Goal: Information Seeking & Learning: Learn about a topic

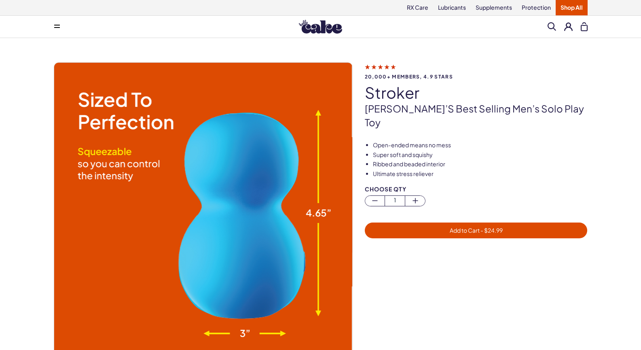
click at [565, 5] on link "Shop All" at bounding box center [572, 7] width 32 height 15
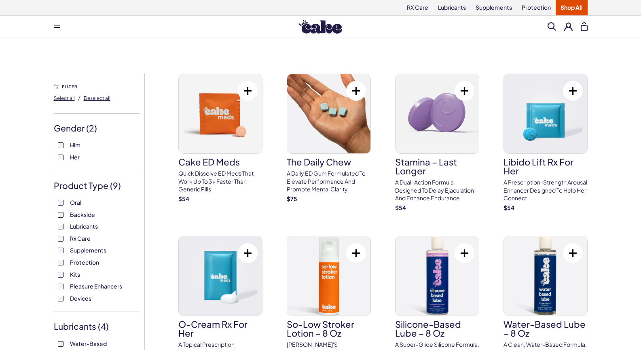
click at [55, 25] on icon at bounding box center [57, 25] width 6 height 1
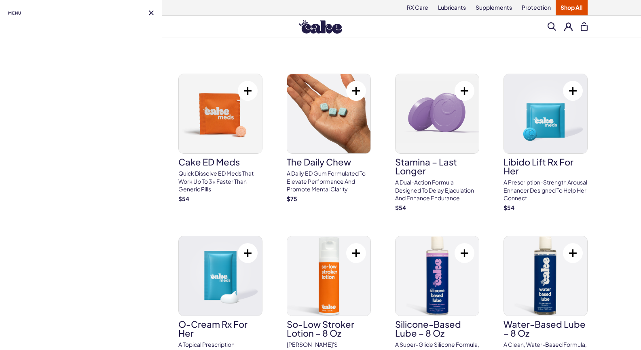
click at [55, 25] on div at bounding box center [81, 28] width 162 height 8
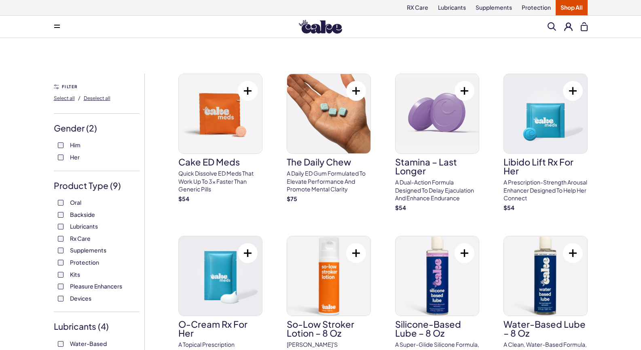
click at [321, 33] on img at bounding box center [320, 27] width 43 height 14
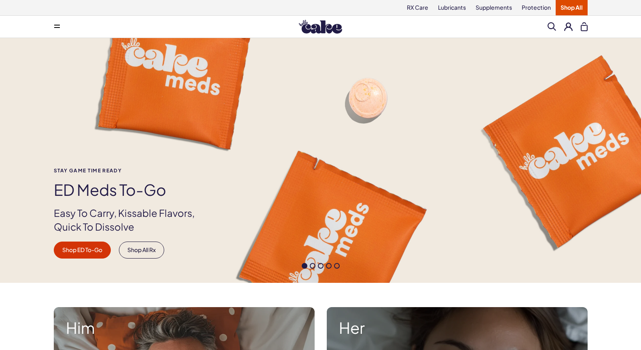
click at [55, 23] on button at bounding box center [57, 27] width 16 height 16
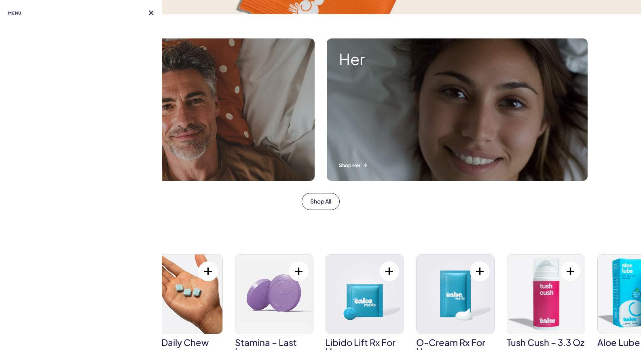
scroll to position [243, 0]
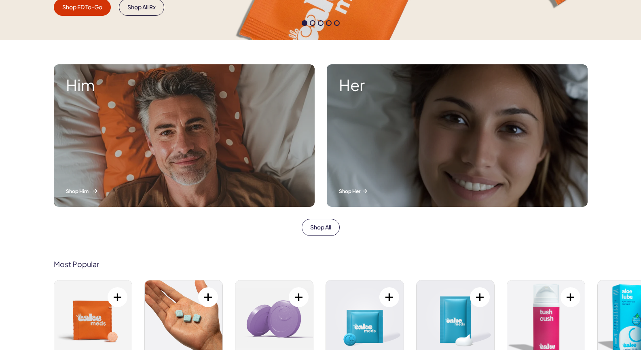
click at [230, 153] on div "Him Shop Him" at bounding box center [184, 135] width 261 height 142
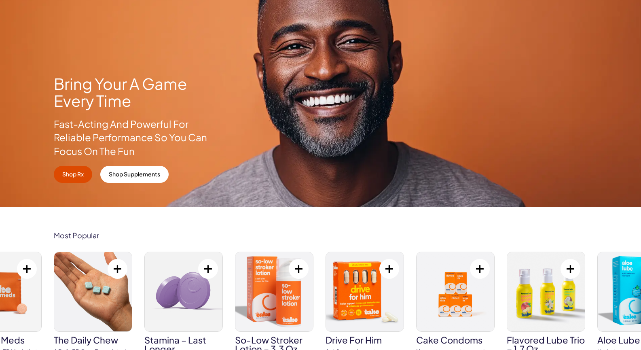
scroll to position [81, 0]
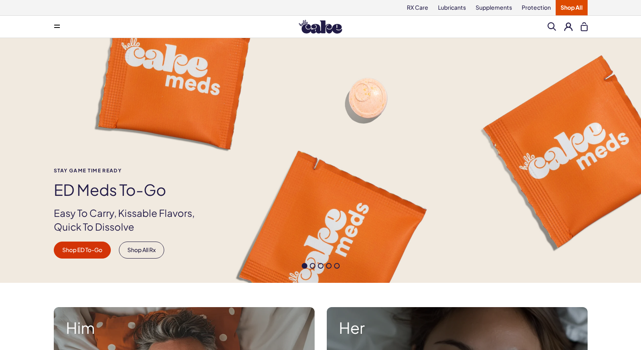
click at [53, 25] on button at bounding box center [57, 27] width 16 height 16
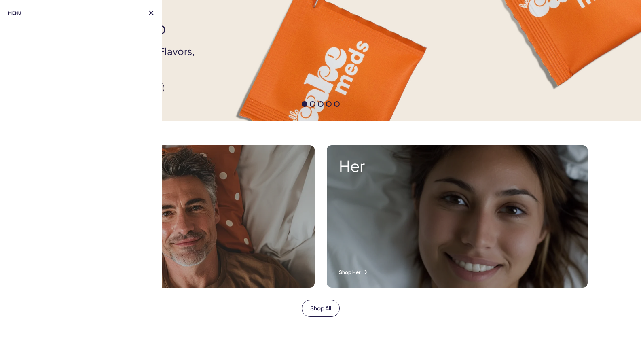
click at [77, 82] on nav "Menu" at bounding box center [81, 175] width 162 height 350
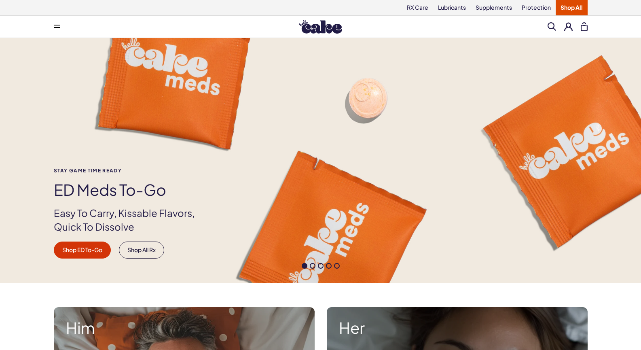
click at [323, 26] on img at bounding box center [320, 27] width 43 height 14
click at [570, 6] on link "Shop All" at bounding box center [572, 7] width 32 height 15
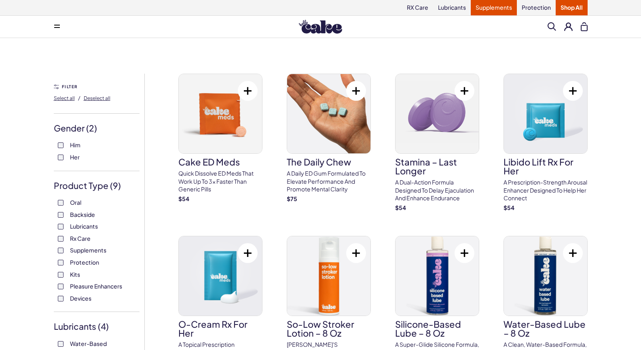
click at [488, 4] on link "Supplements" at bounding box center [494, 7] width 46 height 15
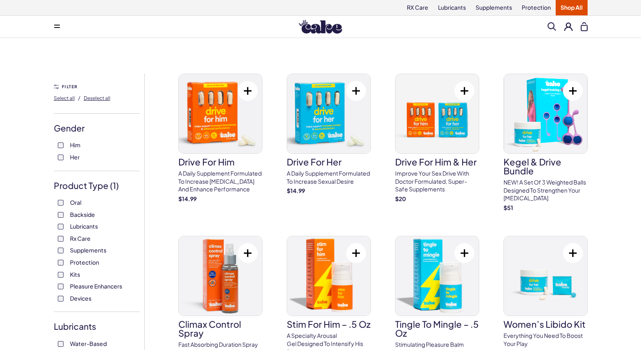
click at [304, 23] on img at bounding box center [320, 27] width 43 height 14
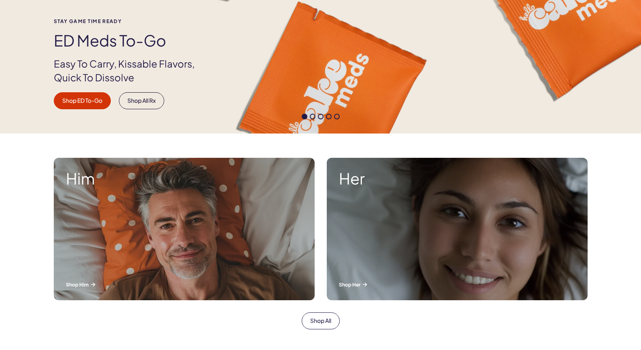
scroll to position [202, 0]
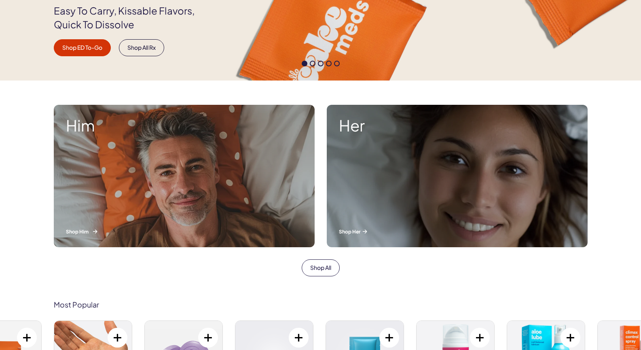
click at [213, 151] on div "Him Shop Him" at bounding box center [184, 176] width 261 height 142
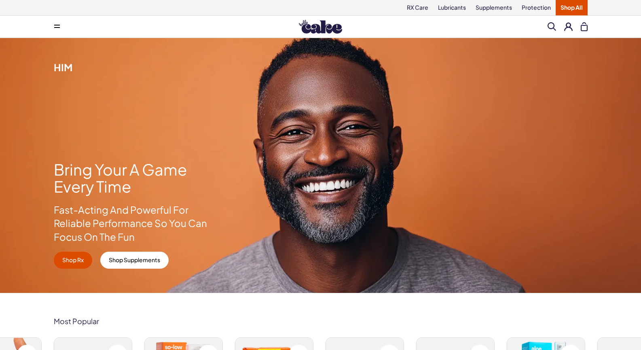
click at [59, 31] on button at bounding box center [57, 27] width 16 height 16
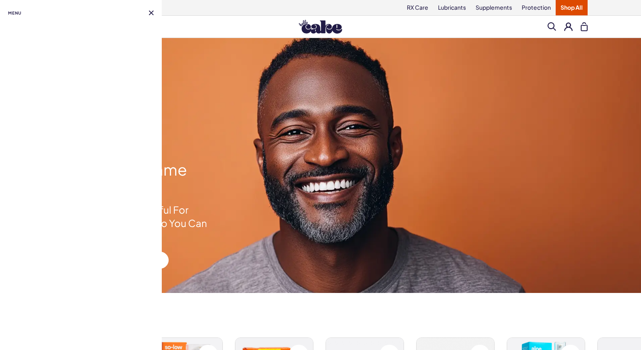
click at [59, 31] on div at bounding box center [81, 28] width 162 height 8
click at [10, 12] on span "Menu" at bounding box center [14, 13] width 13 height 10
click at [10, 13] on span "Menu" at bounding box center [14, 13] width 13 height 10
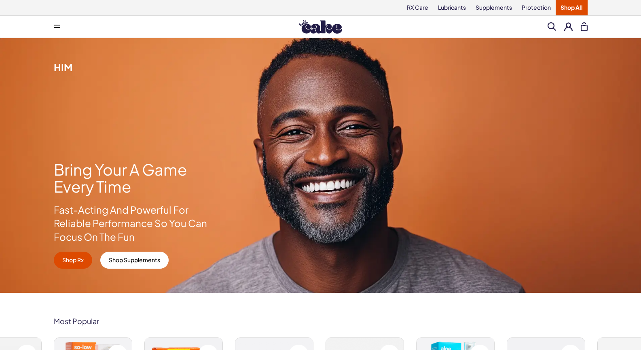
click at [327, 40] on div "Him" at bounding box center [320, 56] width 641 height 36
click at [52, 24] on button at bounding box center [57, 27] width 16 height 16
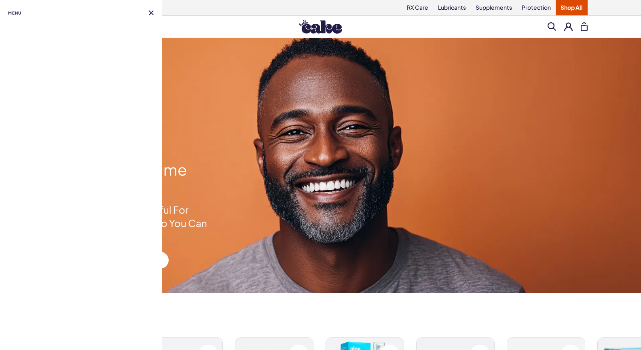
click at [52, 24] on div at bounding box center [81, 28] width 162 height 8
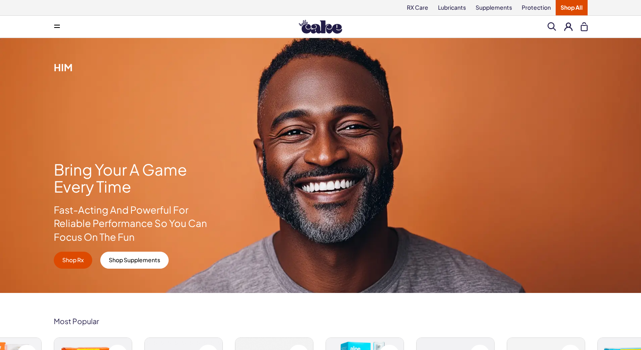
click at [326, 26] on img at bounding box center [320, 27] width 43 height 14
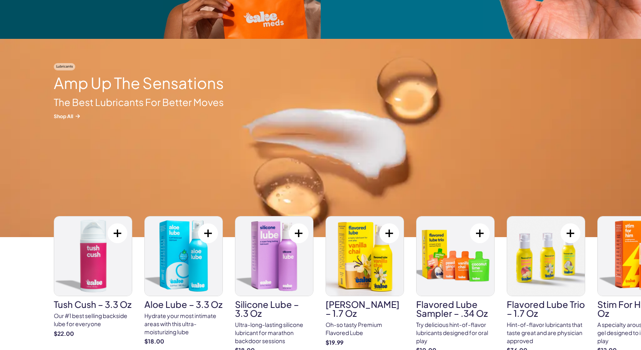
click at [115, 91] on h2 "Amp Up The Sensations" at bounding box center [139, 82] width 170 height 17
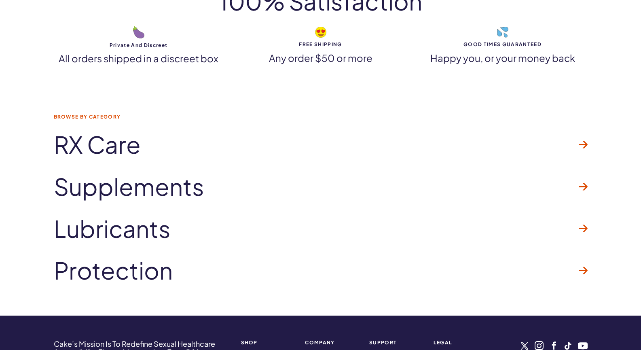
scroll to position [2347, 0]
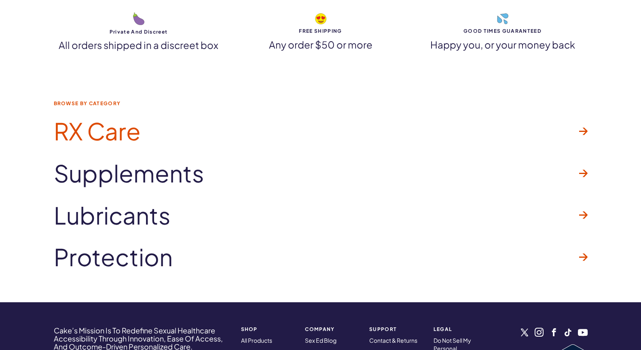
click at [85, 141] on span "RX Care" at bounding box center [97, 131] width 87 height 26
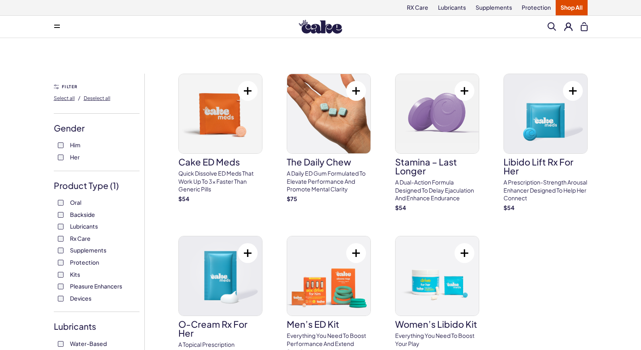
click at [311, 30] on img at bounding box center [320, 27] width 43 height 14
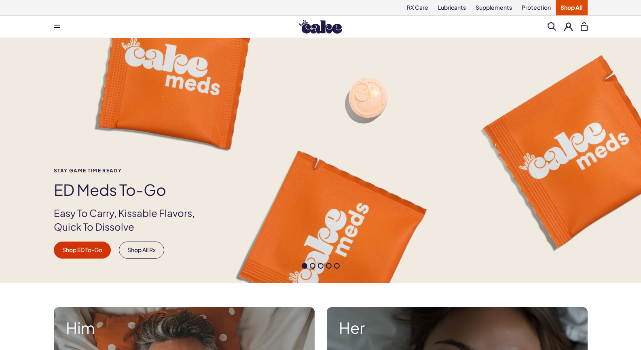
click at [49, 29] on button at bounding box center [57, 27] width 16 height 16
click at [243, 104] on div "Stay Game time ready ED Meds to-go Easy To Carry, Kissable Flavors, Quick To Di…" at bounding box center [320, 160] width 641 height 245
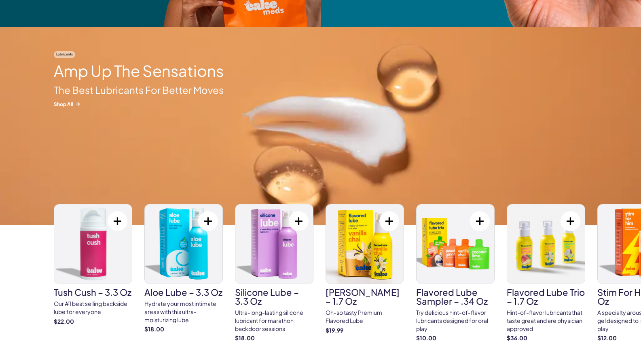
scroll to position [1174, 0]
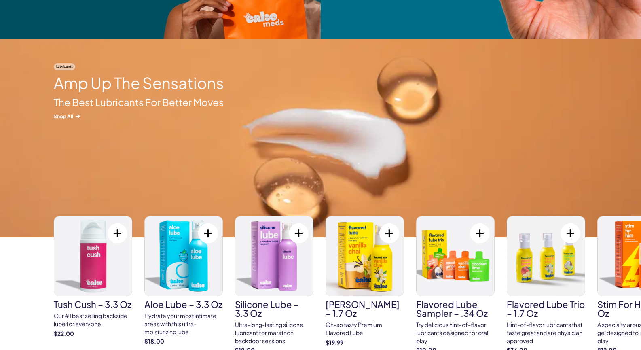
click at [99, 91] on h2 "Amp Up The Sensations" at bounding box center [139, 82] width 170 height 17
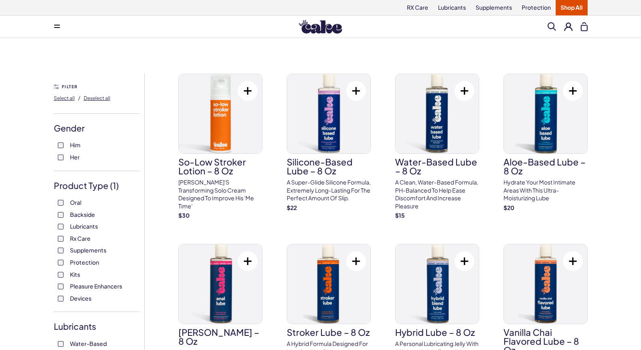
click at [300, 34] on img at bounding box center [320, 27] width 43 height 14
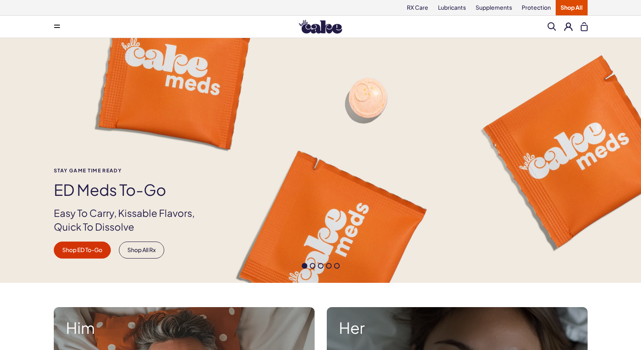
click at [48, 25] on div "Menu Search Clear All" at bounding box center [321, 27] width 583 height 16
click at [65, 27] on button at bounding box center [57, 27] width 16 height 16
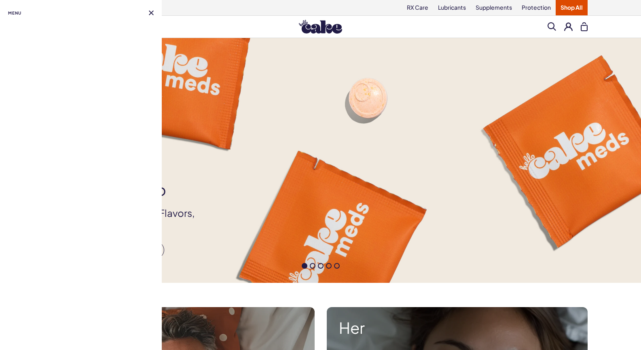
click at [62, 28] on div at bounding box center [81, 28] width 162 height 8
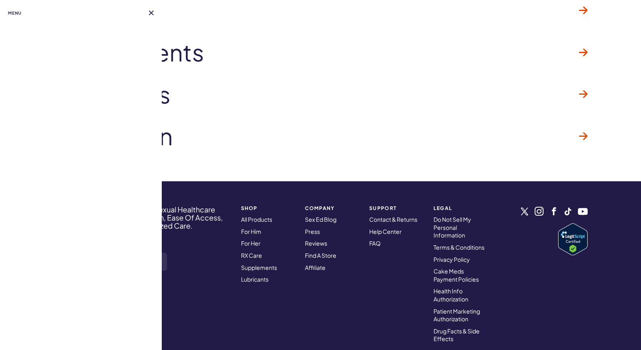
scroll to position [2469, 0]
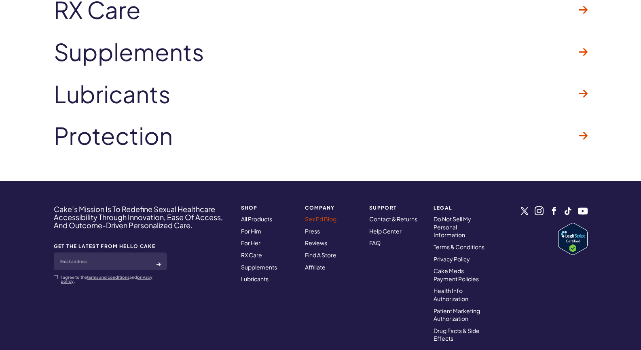
click at [320, 221] on link "Sex Ed Blog" at bounding box center [321, 218] width 32 height 7
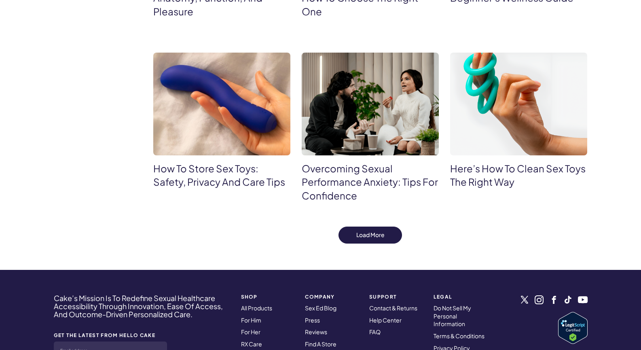
scroll to position [486, 0]
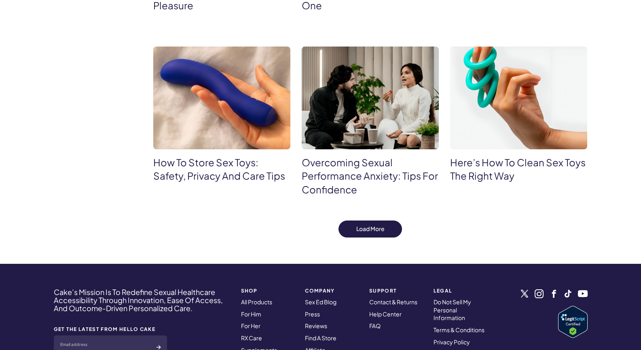
click at [185, 169] on h4 "How To Store Sex Toys: Safety, Privacy And Care Tips" at bounding box center [221, 169] width 137 height 27
click at [202, 173] on link "How To Store Sex Toys: Safety, Privacy And Care Tips" at bounding box center [219, 169] width 132 height 26
click at [500, 173] on link "Here’s How to Clean Sex Toys the Right Way" at bounding box center [518, 169] width 136 height 26
click at [363, 234] on button "Load More" at bounding box center [371, 229] width 64 height 17
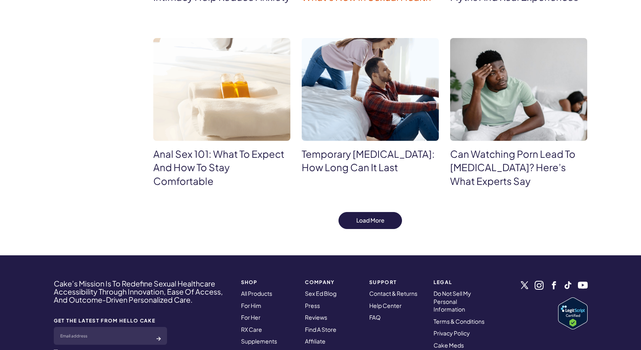
scroll to position [850, 0]
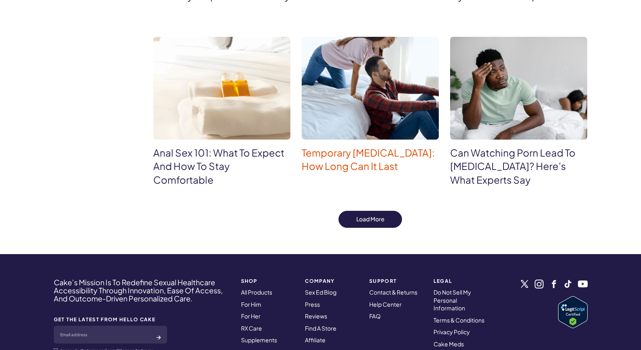
click at [337, 171] on link "Temporary Erectile Dysfunction: How Long Can It Last" at bounding box center [368, 160] width 133 height 26
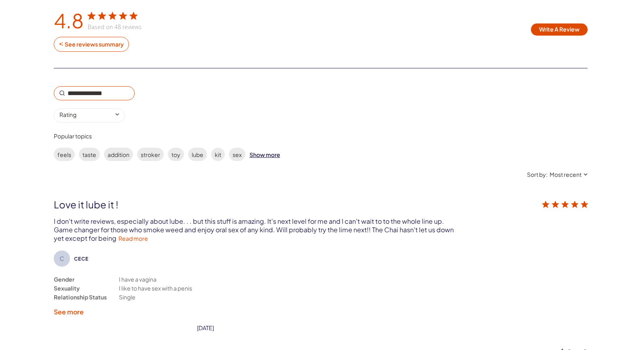
scroll to position [1336, 0]
